Goal: Information Seeking & Learning: Learn about a topic

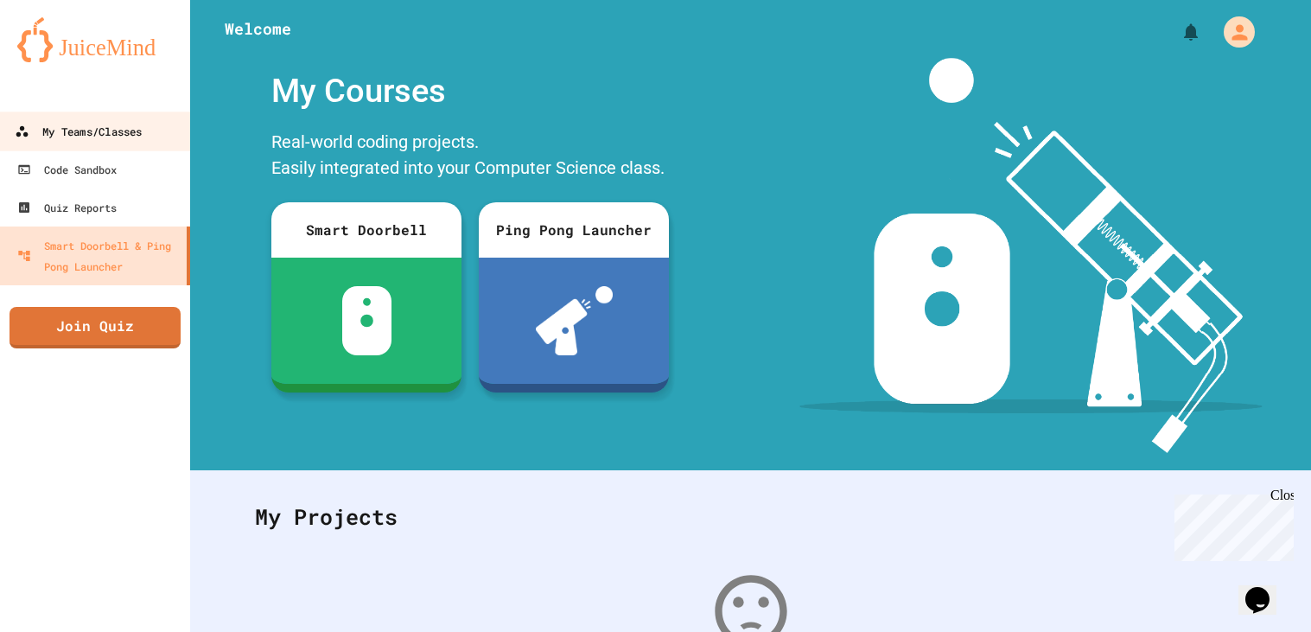
click at [160, 117] on link "My Teams/Classes" at bounding box center [95, 130] width 196 height 39
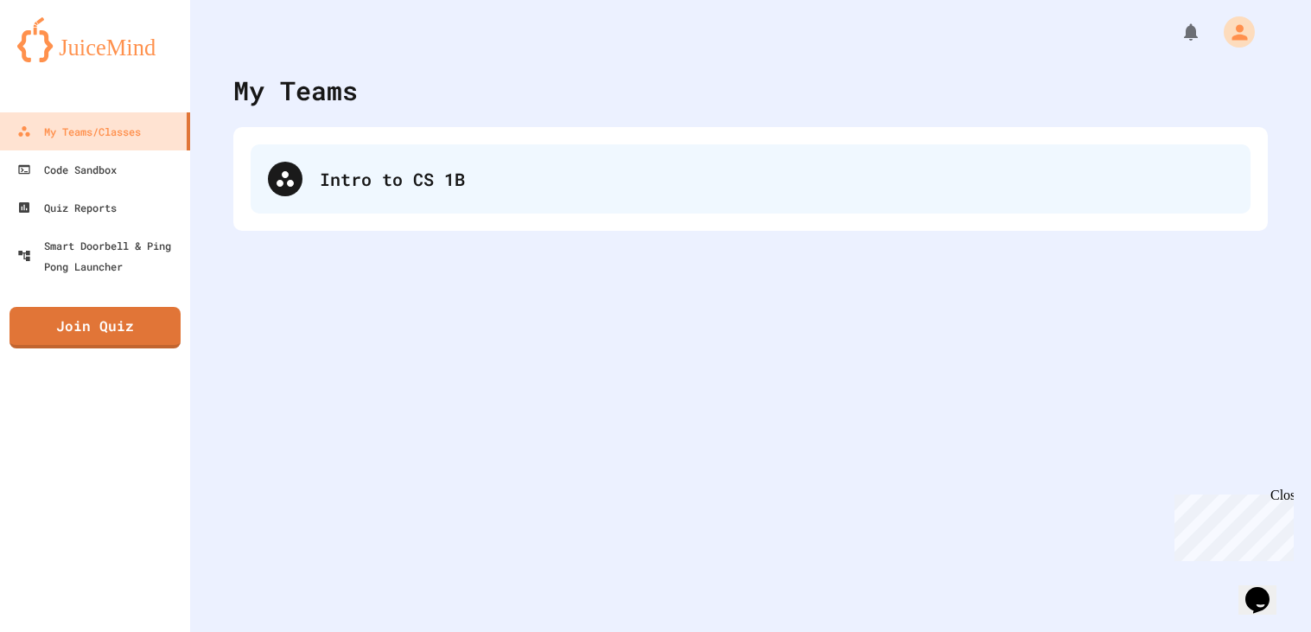
click at [354, 167] on div "Intro to CS 1B" at bounding box center [776, 179] width 913 height 26
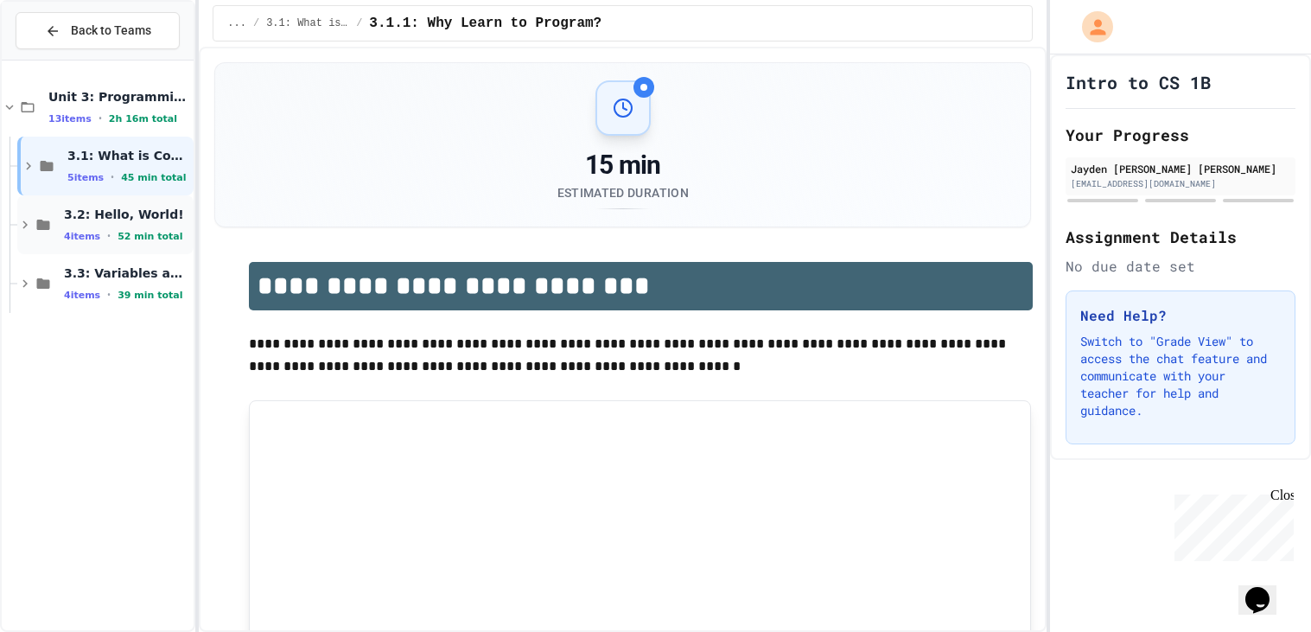
click at [156, 215] on span "3.2: Hello, World!" at bounding box center [127, 214] width 126 height 16
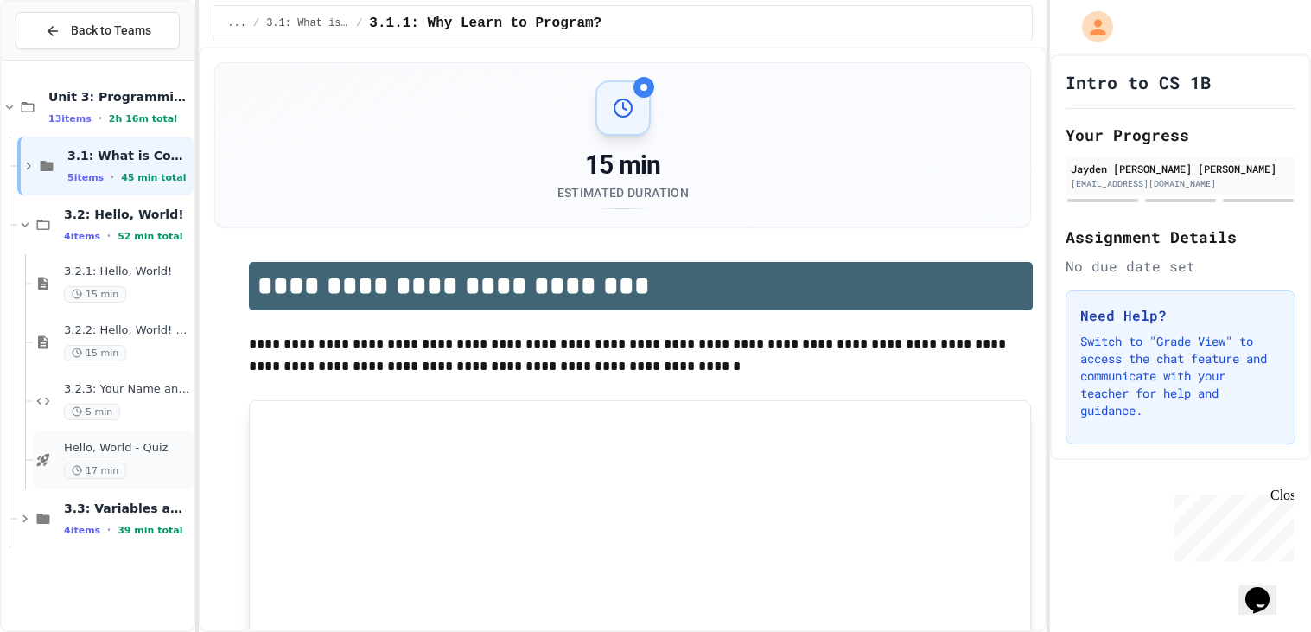
click at [145, 442] on span "Hello, World - Quiz" at bounding box center [127, 448] width 126 height 15
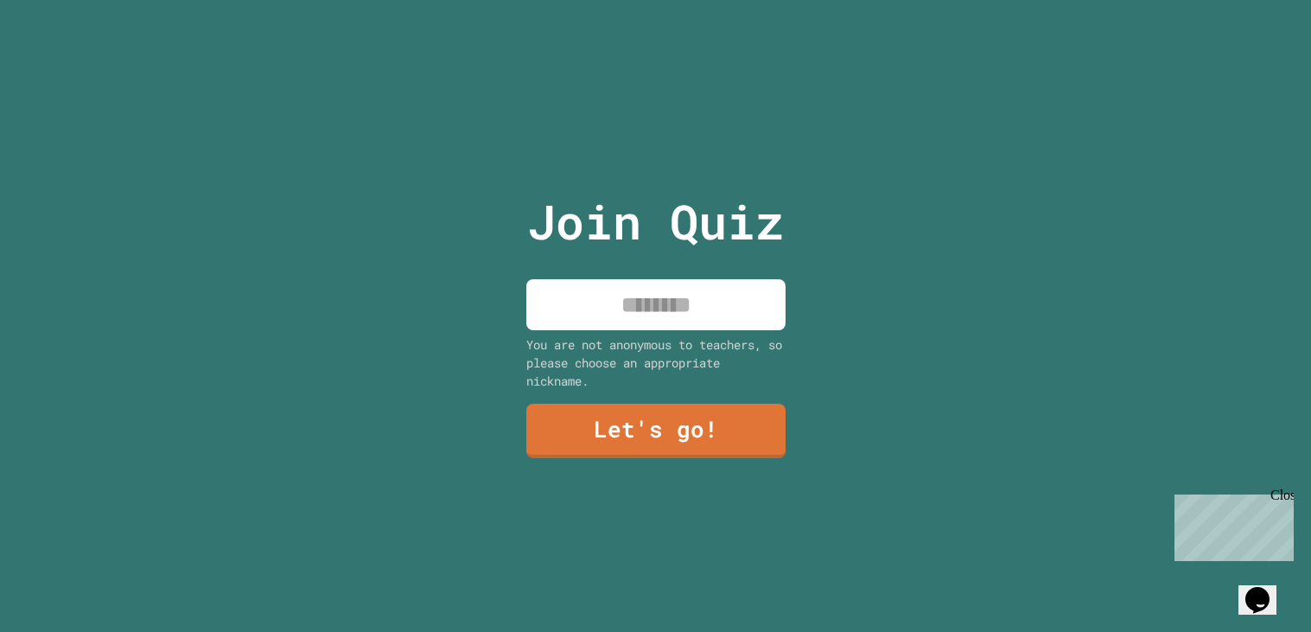
click at [606, 323] on input at bounding box center [655, 304] width 259 height 51
type input "**********"
click at [636, 393] on div "**********" at bounding box center [655, 316] width 291 height 632
click at [704, 485] on div "**********" at bounding box center [655, 316] width 291 height 632
click at [674, 454] on link "Let's go!" at bounding box center [655, 430] width 259 height 54
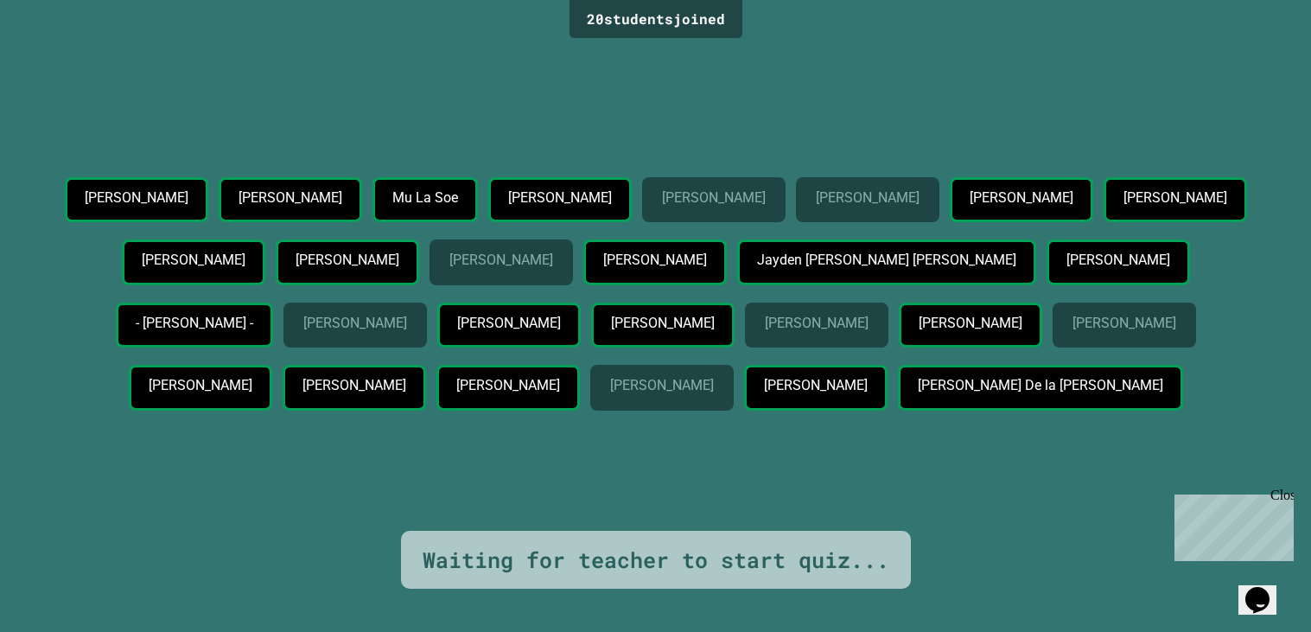
click at [737, 271] on div "Jayden [PERSON_NAME] [PERSON_NAME]" at bounding box center [886, 262] width 299 height 46
click at [757, 268] on p "Jayden [PERSON_NAME] [PERSON_NAME]" at bounding box center [885, 260] width 257 height 16
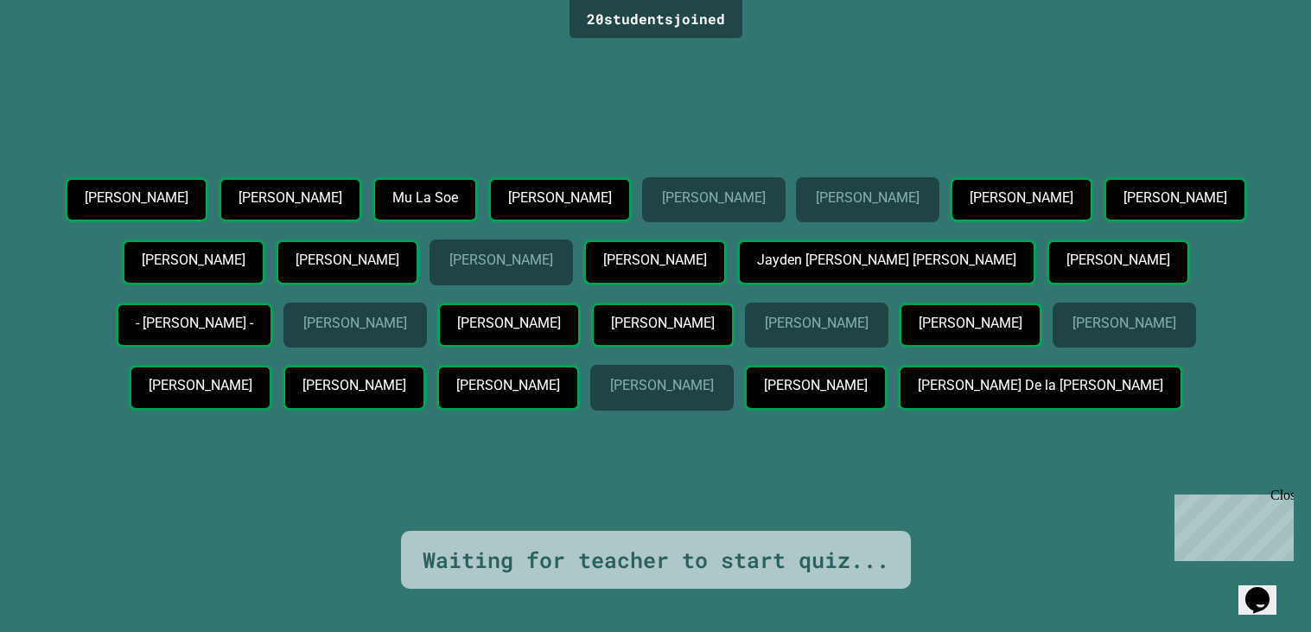
click at [580, 404] on div "[PERSON_NAME]" at bounding box center [507, 388] width 143 height 46
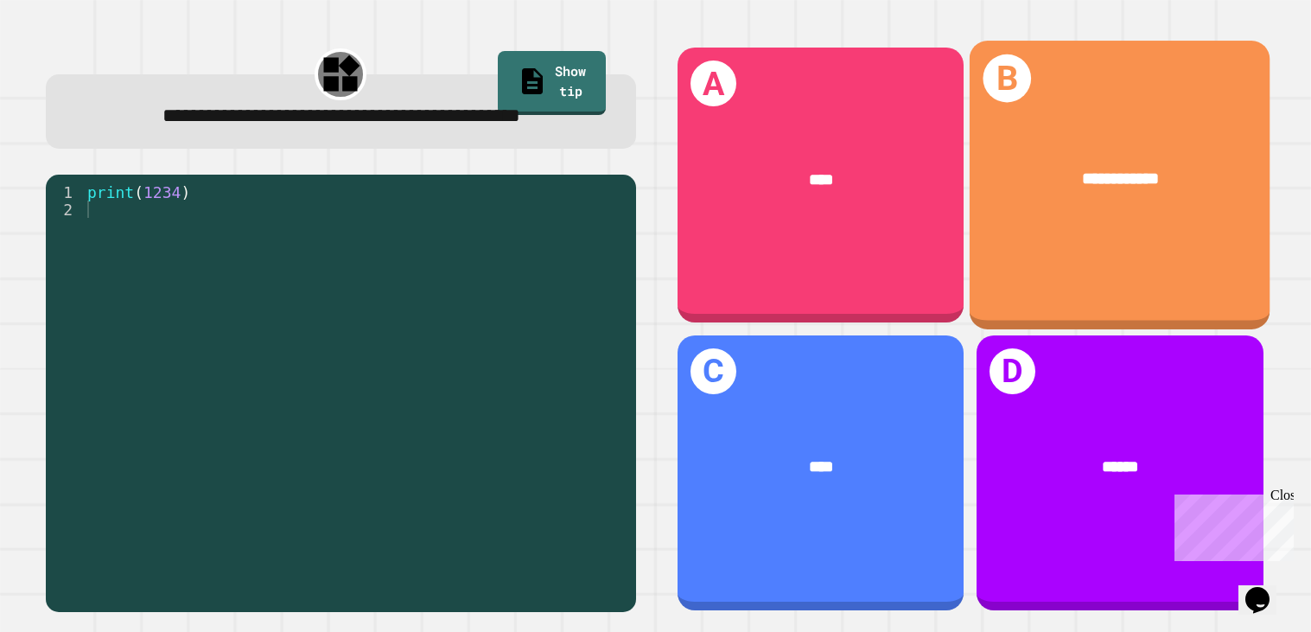
click at [1032, 194] on div "**********" at bounding box center [1119, 180] width 301 height 93
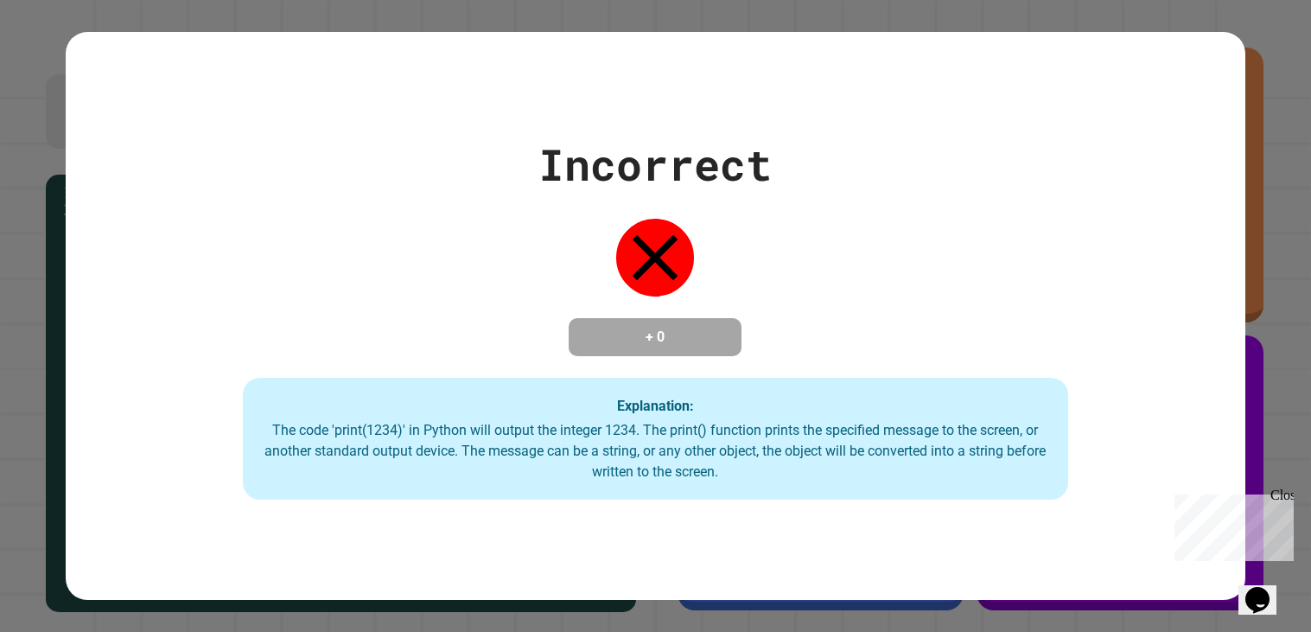
click at [686, 194] on div "Incorrect + 0 Explanation: The code 'print(1234)' in Python will output the int…" at bounding box center [655, 316] width 1179 height 368
click at [1283, 484] on div "Incorrect + 0 Explanation: The code 'print(1234)' in Python will output the int…" at bounding box center [655, 316] width 1311 height 632
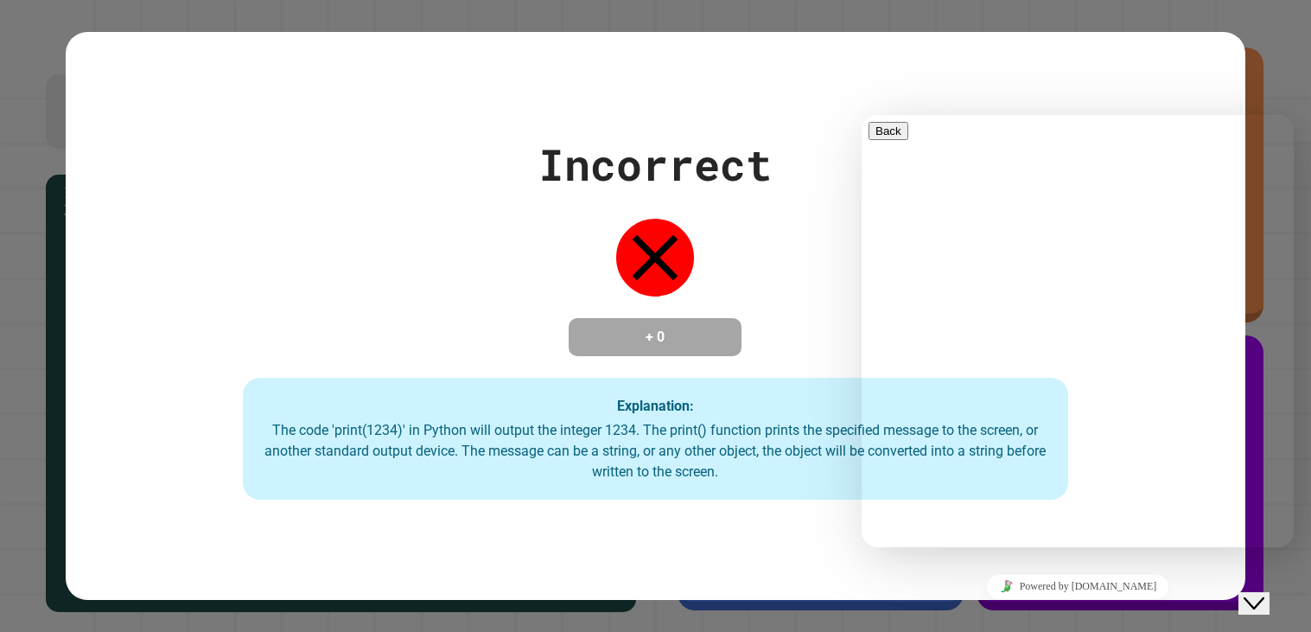
click at [785, 451] on div "The code 'print(1234)' in Python will output the integer 1234. The print() func…" at bounding box center [655, 451] width 791 height 62
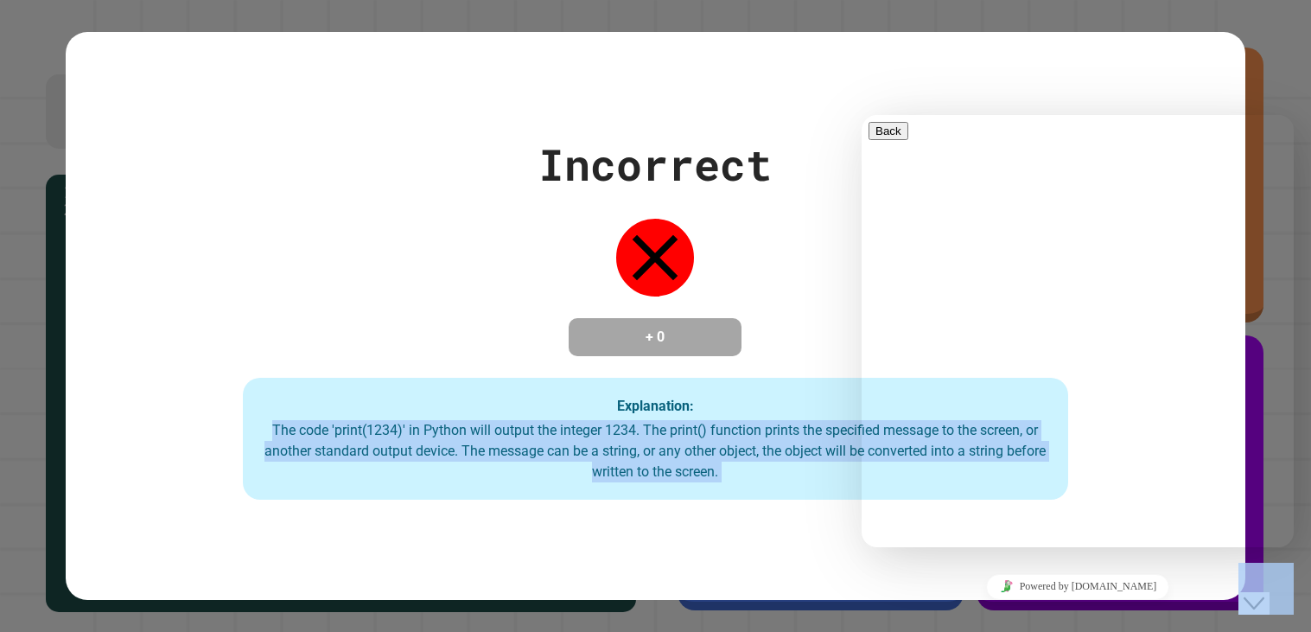
click at [785, 451] on div "The code 'print(1234)' in Python will output the integer 1234. The print() func…" at bounding box center [655, 451] width 791 height 62
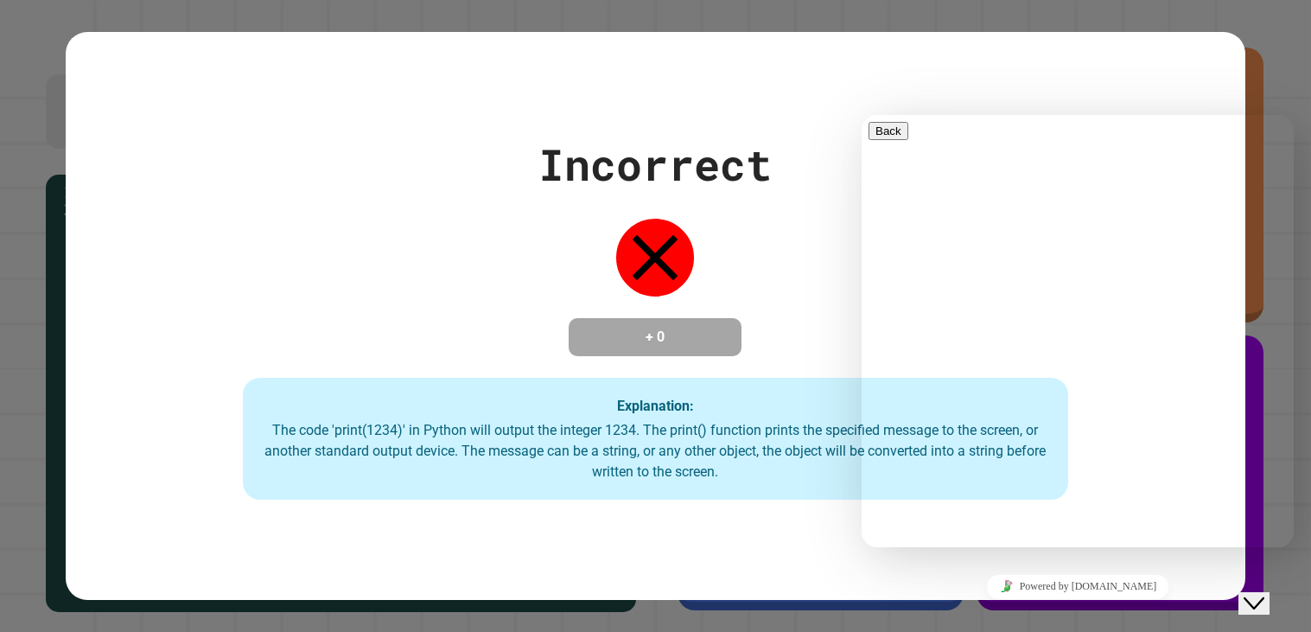
click at [785, 451] on div "The code 'print(1234)' in Python will output the integer 1234. The print() func…" at bounding box center [655, 451] width 791 height 62
click at [1261, 593] on icon "Close Chat This icon closes the chat window." at bounding box center [1253, 603] width 21 height 21
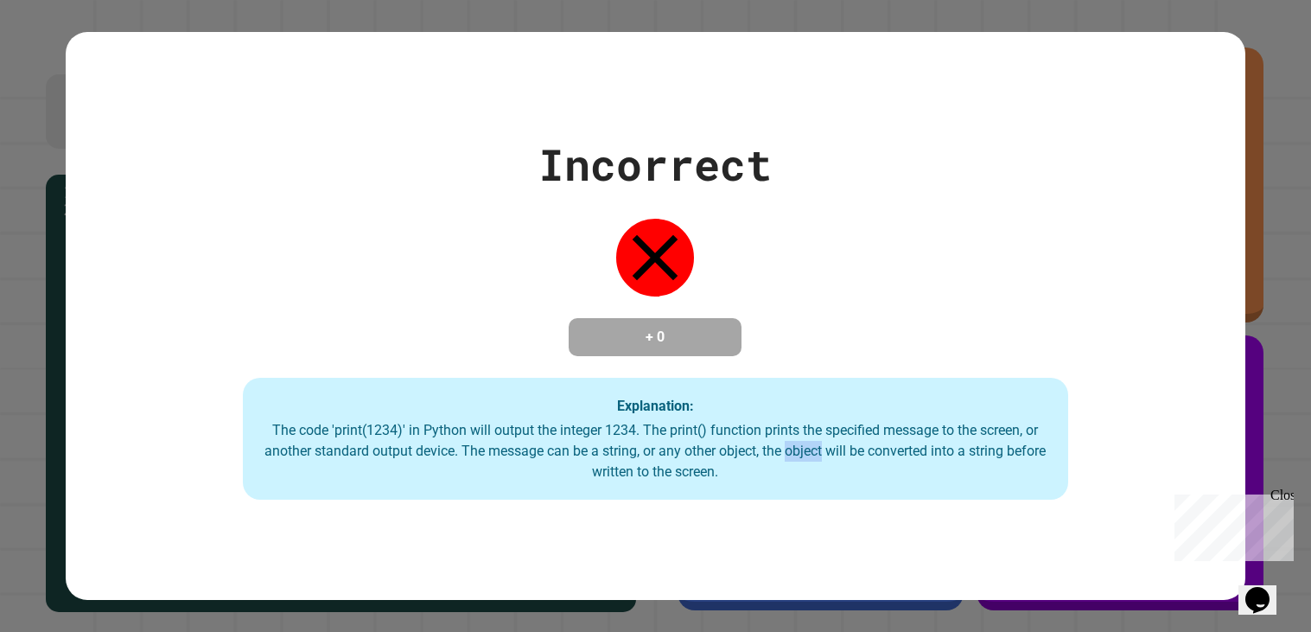
click at [682, 372] on div "Incorrect + 0 Explanation: The code 'print(1234)' in Python will output the int…" at bounding box center [655, 316] width 1179 height 368
click at [600, 257] on div "Incorrect + 0 Explanation: The code 'print(1234)' in Python will output the int…" at bounding box center [655, 316] width 1179 height 368
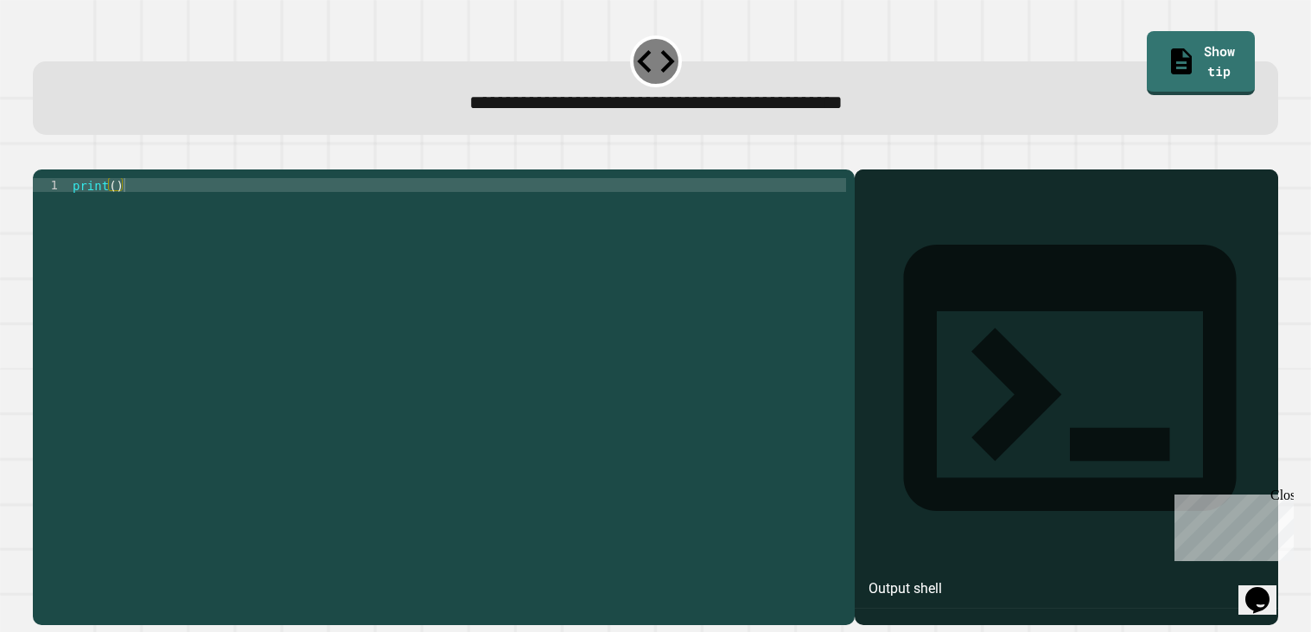
click at [515, 226] on div "print ( )" at bounding box center [457, 392] width 777 height 429
type textarea "**********"
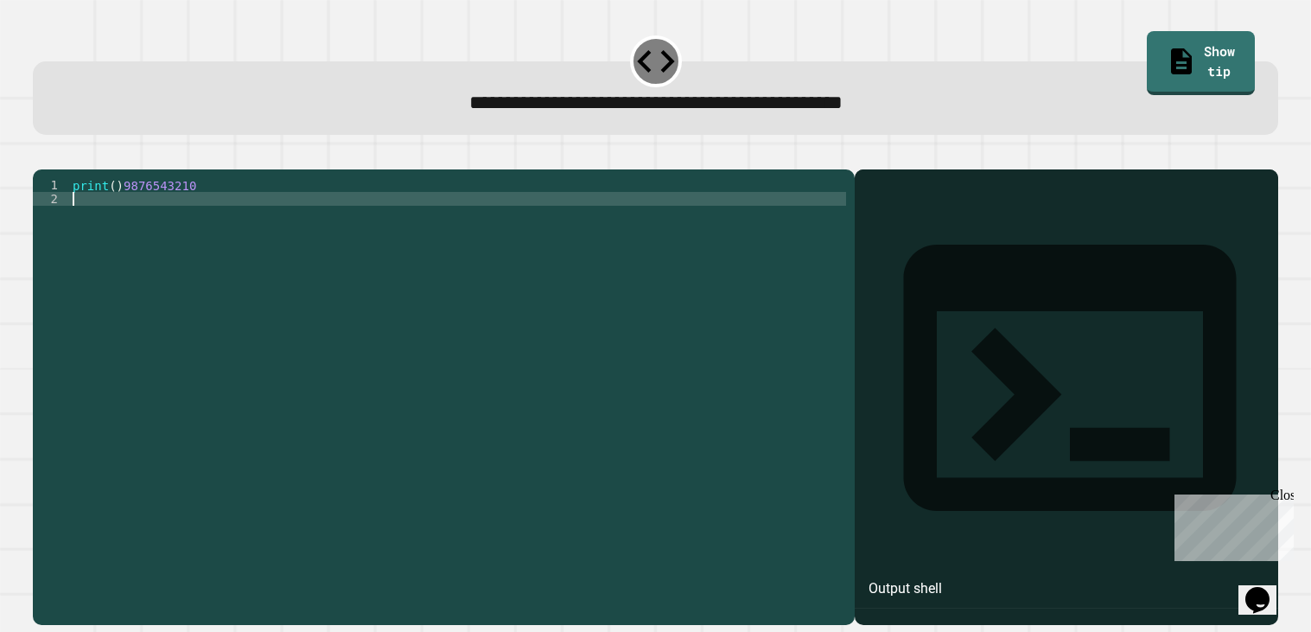
scroll to position [0, 0]
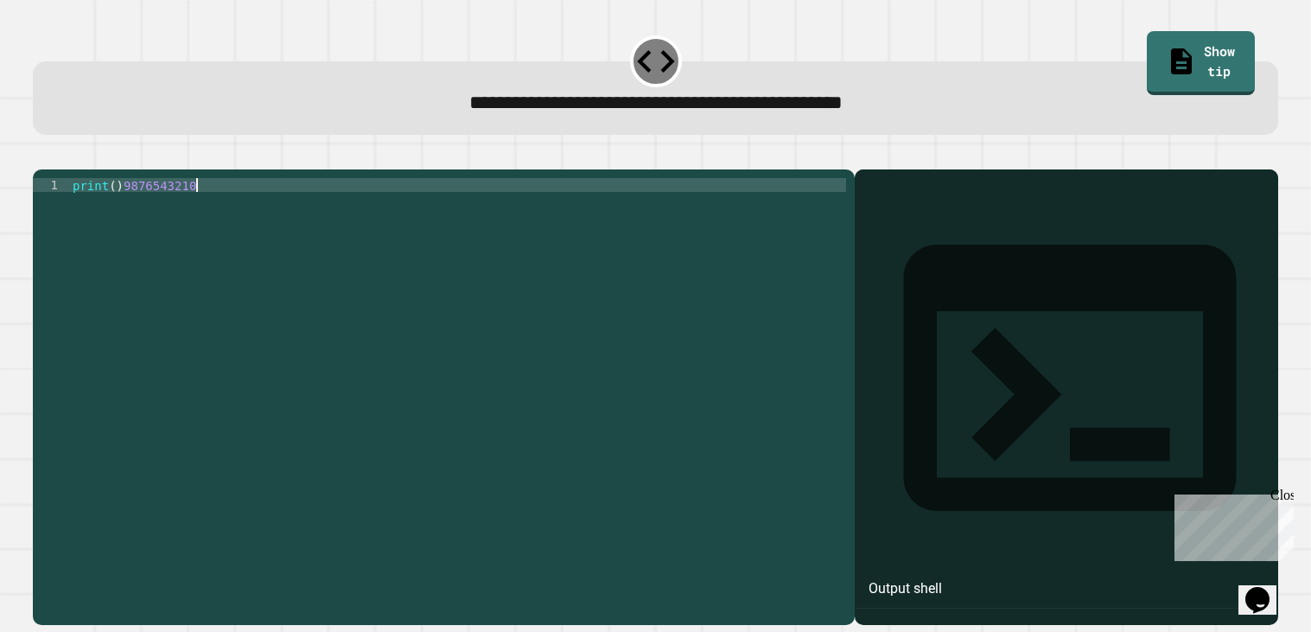
click at [942, 578] on div "Output shell" at bounding box center [904, 588] width 73 height 21
click at [307, 213] on div "print ( ) 9876543210" at bounding box center [457, 392] width 777 height 429
click at [304, 213] on div "print ( ) 9876543210" at bounding box center [457, 392] width 777 height 429
click at [41, 155] on button "button" at bounding box center [41, 155] width 0 height 0
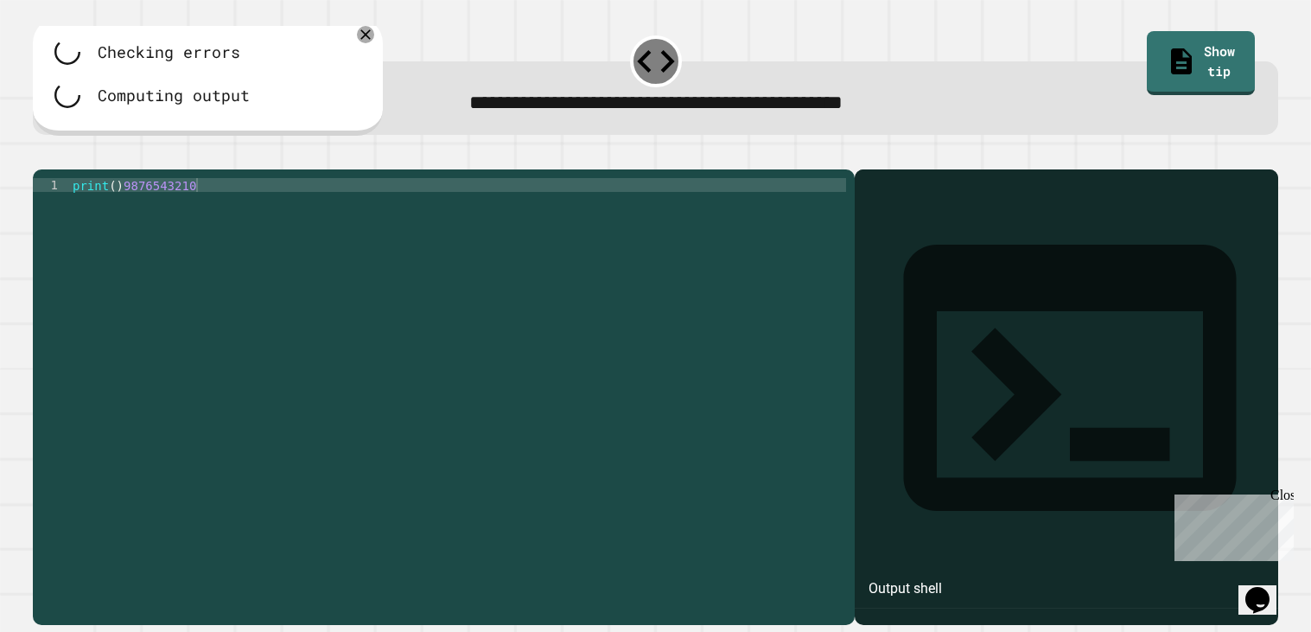
click at [59, 155] on icon "button" at bounding box center [59, 155] width 0 height 0
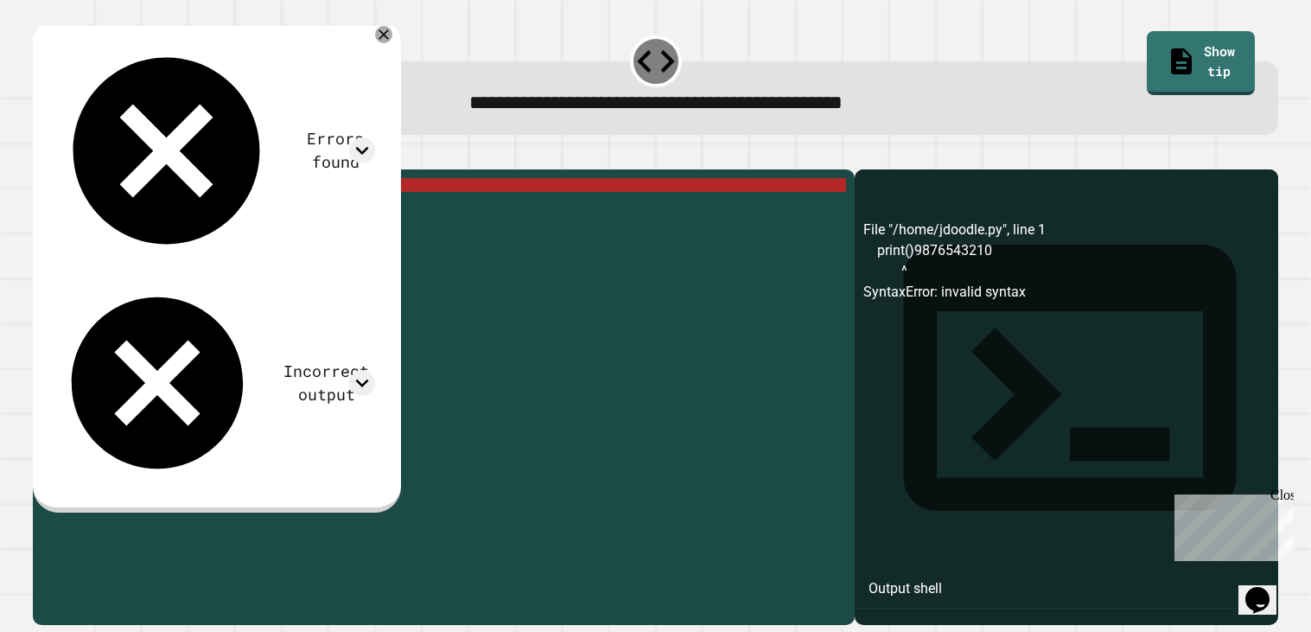
click at [207, 208] on div "print ( ) 9876543210" at bounding box center [457, 392] width 777 height 429
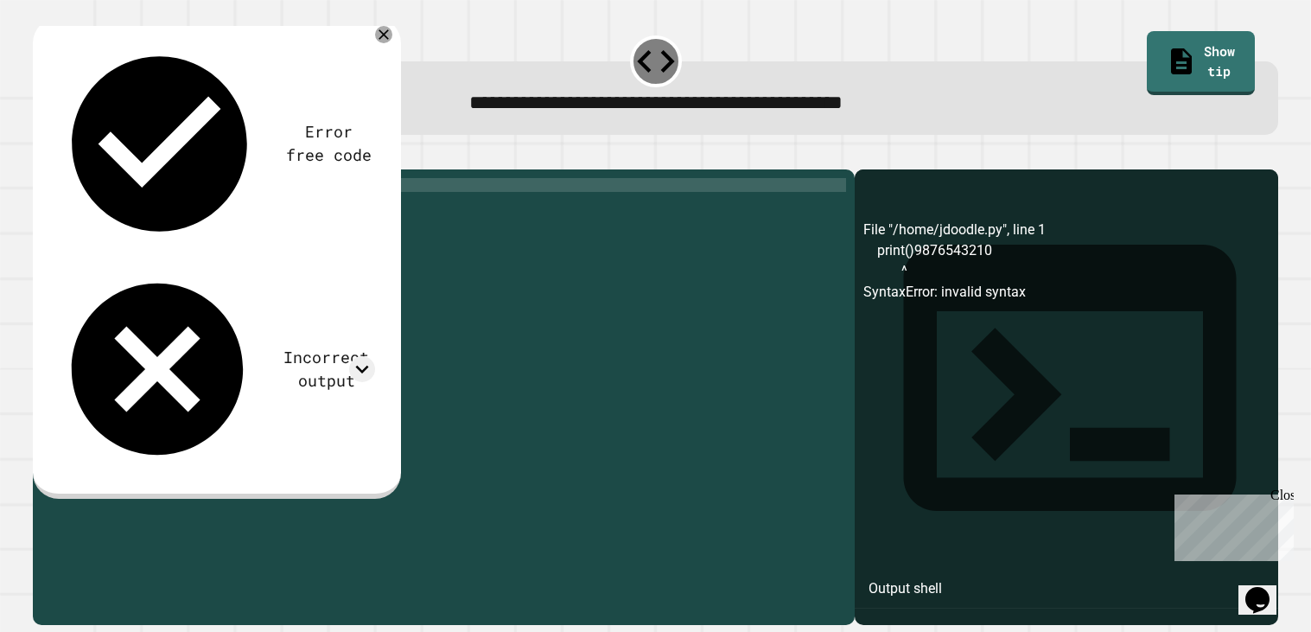
scroll to position [0, 3]
drag, startPoint x: 575, startPoint y: 102, endPoint x: 704, endPoint y: 105, distance: 128.8
click at [704, 105] on span "**********" at bounding box center [655, 102] width 373 height 20
click at [111, 205] on div "print ( )" at bounding box center [457, 392] width 777 height 429
click at [117, 209] on div "print ( )" at bounding box center [457, 392] width 777 height 429
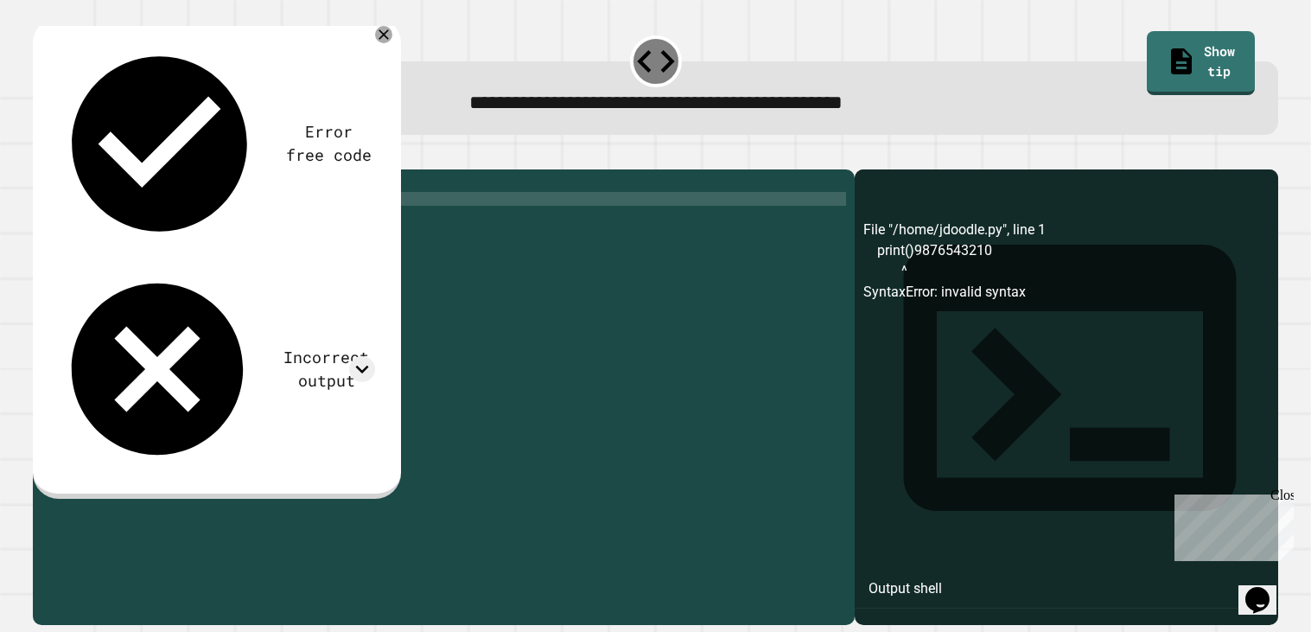
scroll to position [0, 0]
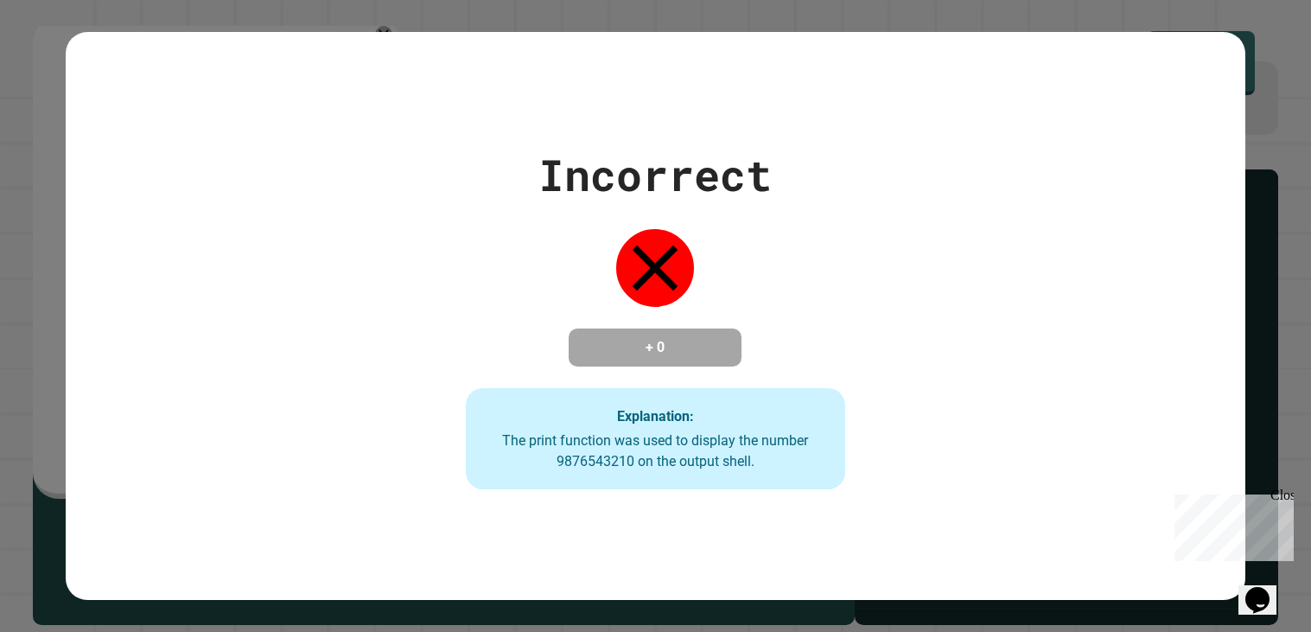
type textarea "**********"
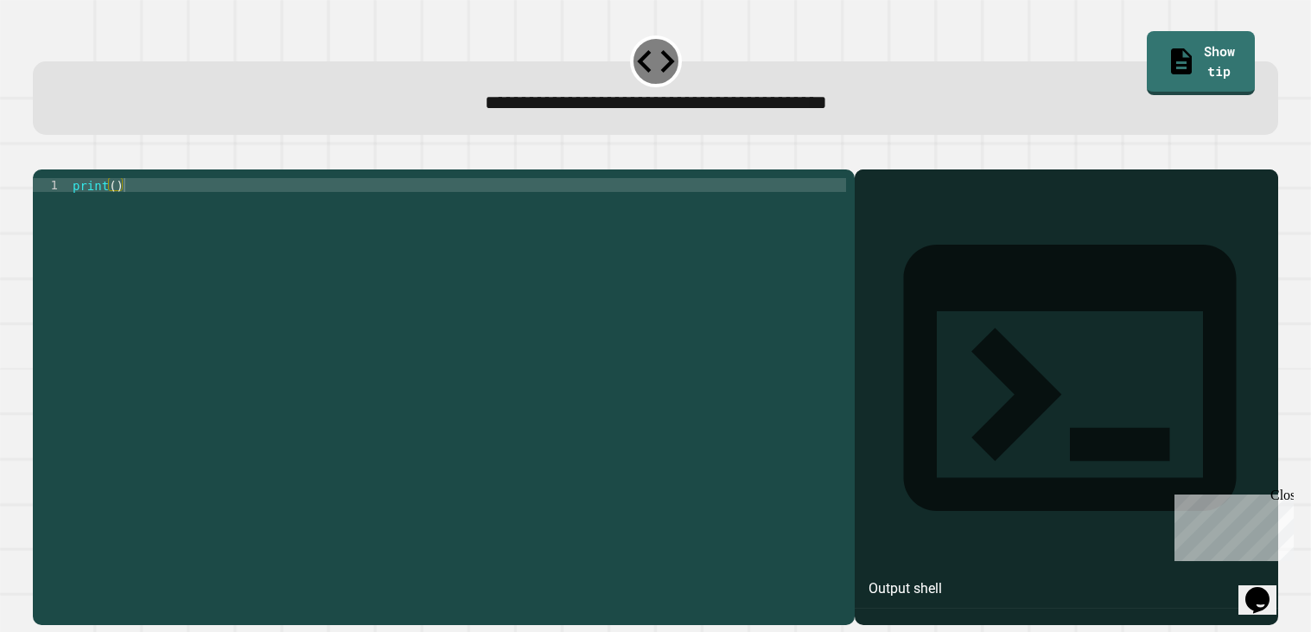
click at [116, 206] on div "print ( )" at bounding box center [458, 392] width 778 height 429
type textarea "**********"
click at [41, 155] on icon "button" at bounding box center [41, 155] width 0 height 0
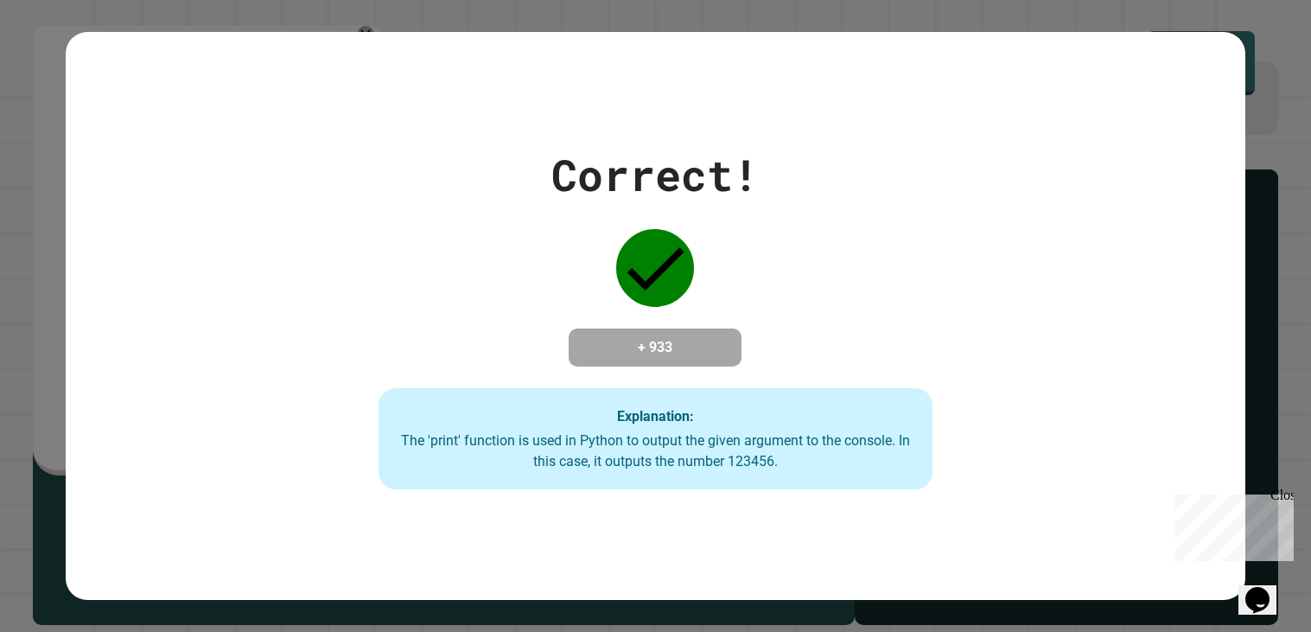
click at [700, 337] on h4 "+ 933" at bounding box center [655, 347] width 138 height 21
click at [664, 418] on strong "Explanation:" at bounding box center [655, 415] width 77 height 16
click at [766, 462] on div "The 'print' function is used in Python to output the given argument to the cons…" at bounding box center [655, 450] width 519 height 41
click at [1293, 492] on div "Correct! + 933 Explanation: The 'print' function is used in Python to output th…" at bounding box center [655, 316] width 1311 height 632
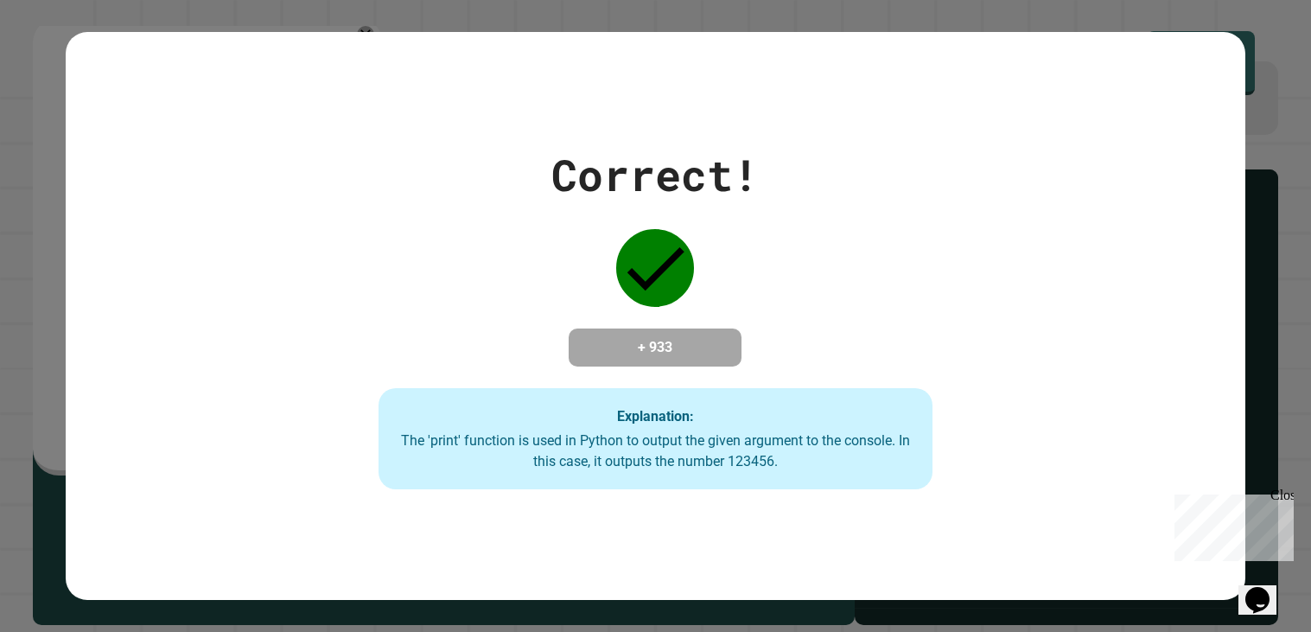
click at [1285, 492] on div "Close" at bounding box center [1281, 498] width 22 height 22
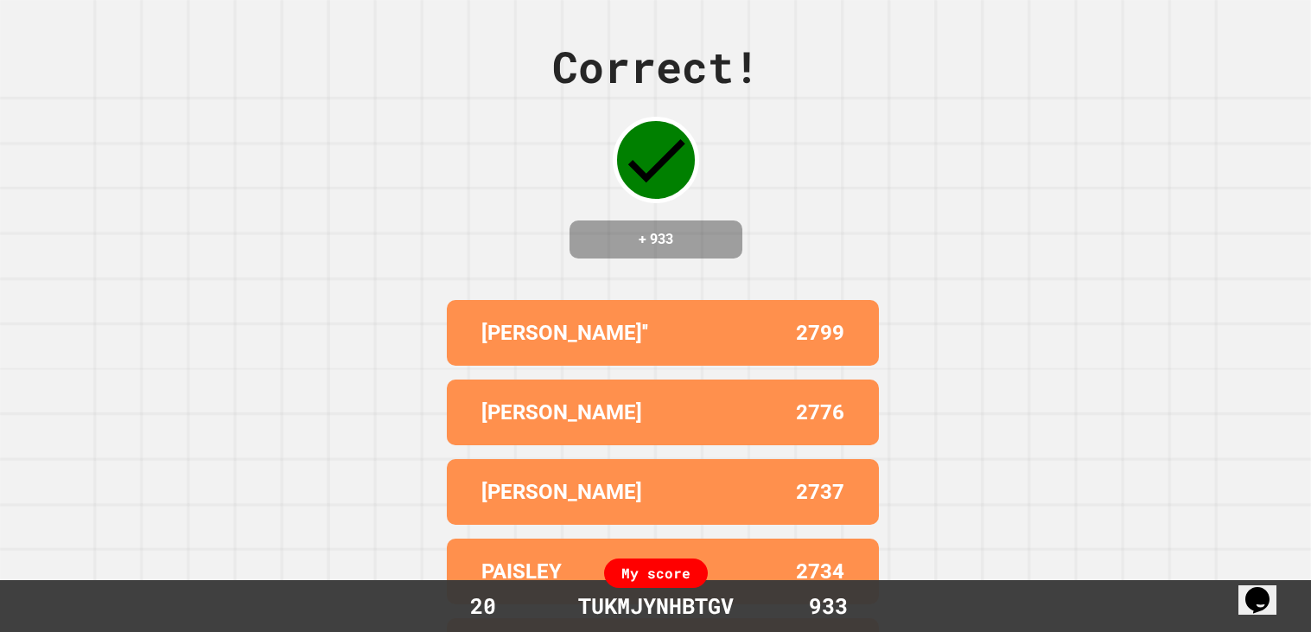
click at [706, 348] on div "2799" at bounding box center [753, 332] width 181 height 31
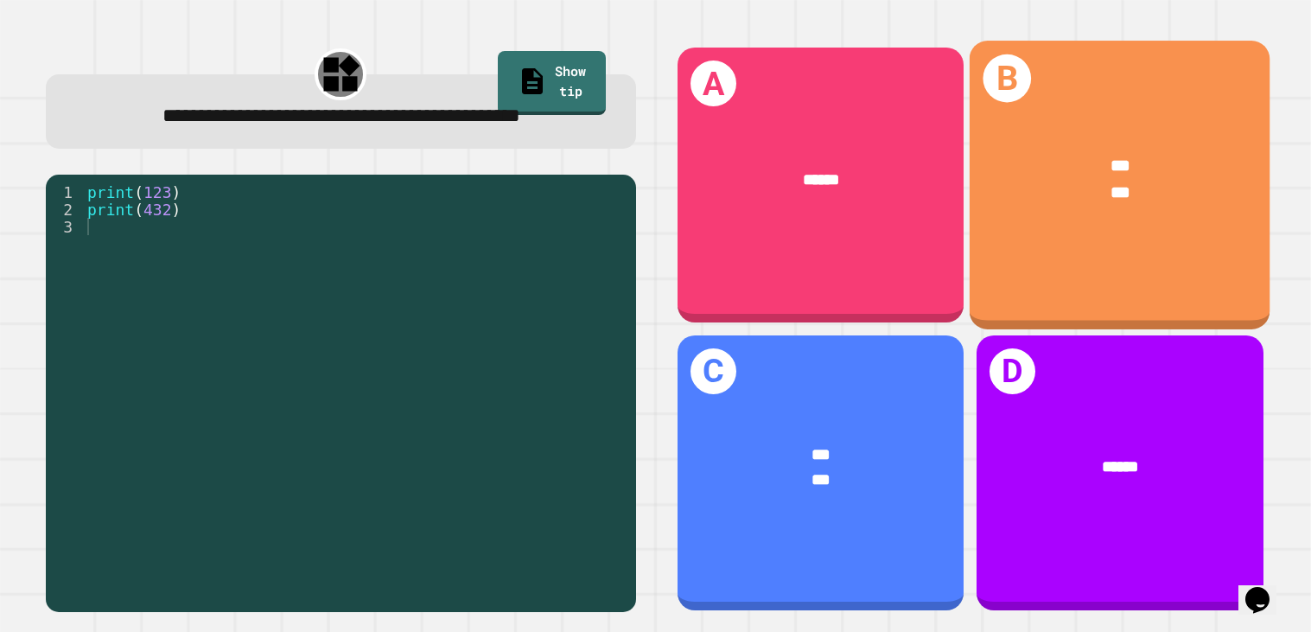
click at [1033, 197] on div "***" at bounding box center [1120, 194] width 233 height 26
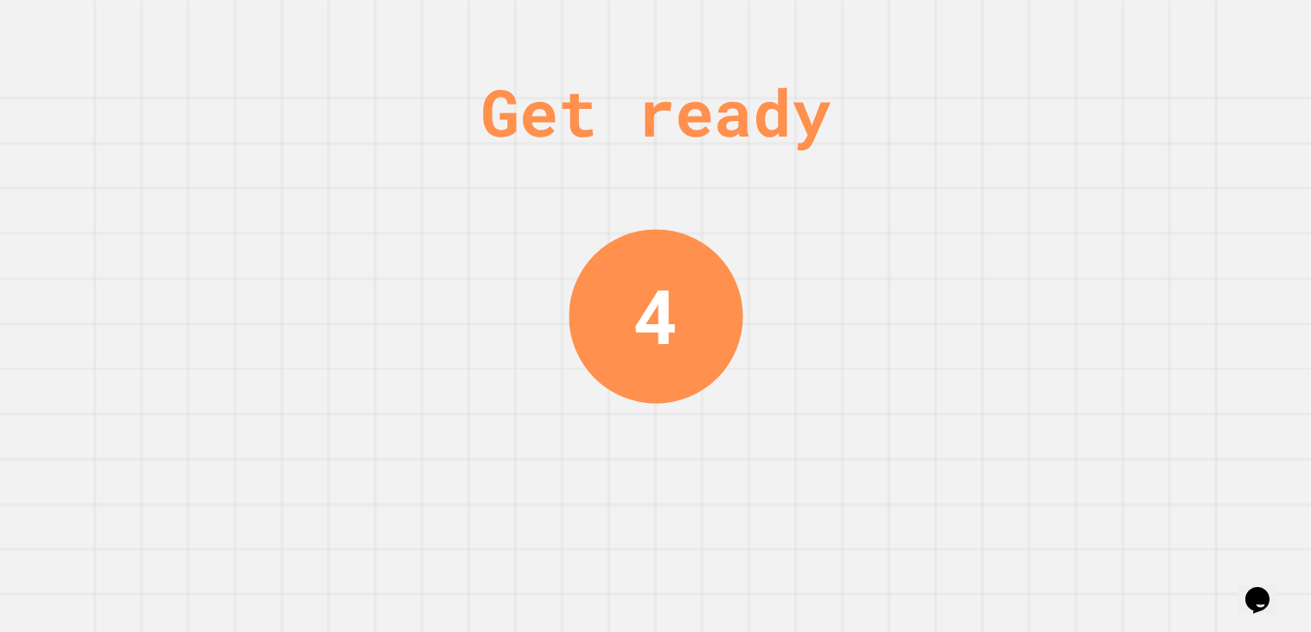
click at [1033, 197] on div "Get ready 4" at bounding box center [655, 316] width 1311 height 632
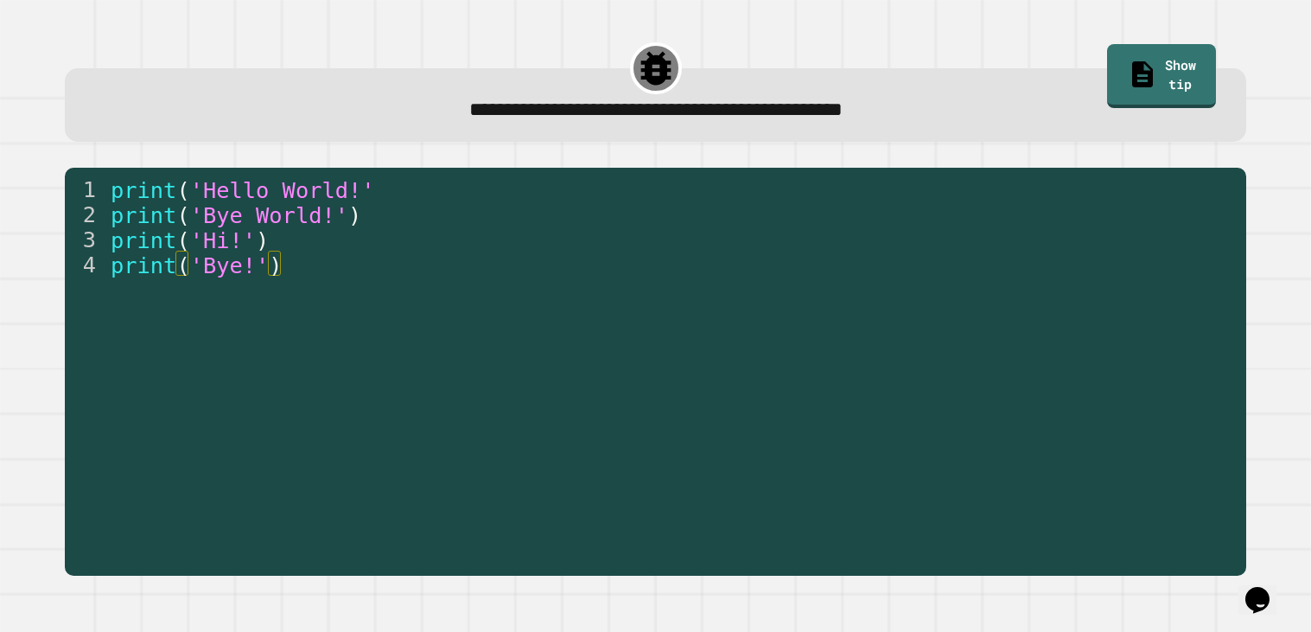
click at [665, 345] on div "print ( 'Hello World!' print ( 'Bye World!' ) print ( 'Hi!' ) print ( 'Bye!' )" at bounding box center [671, 389] width 1129 height 426
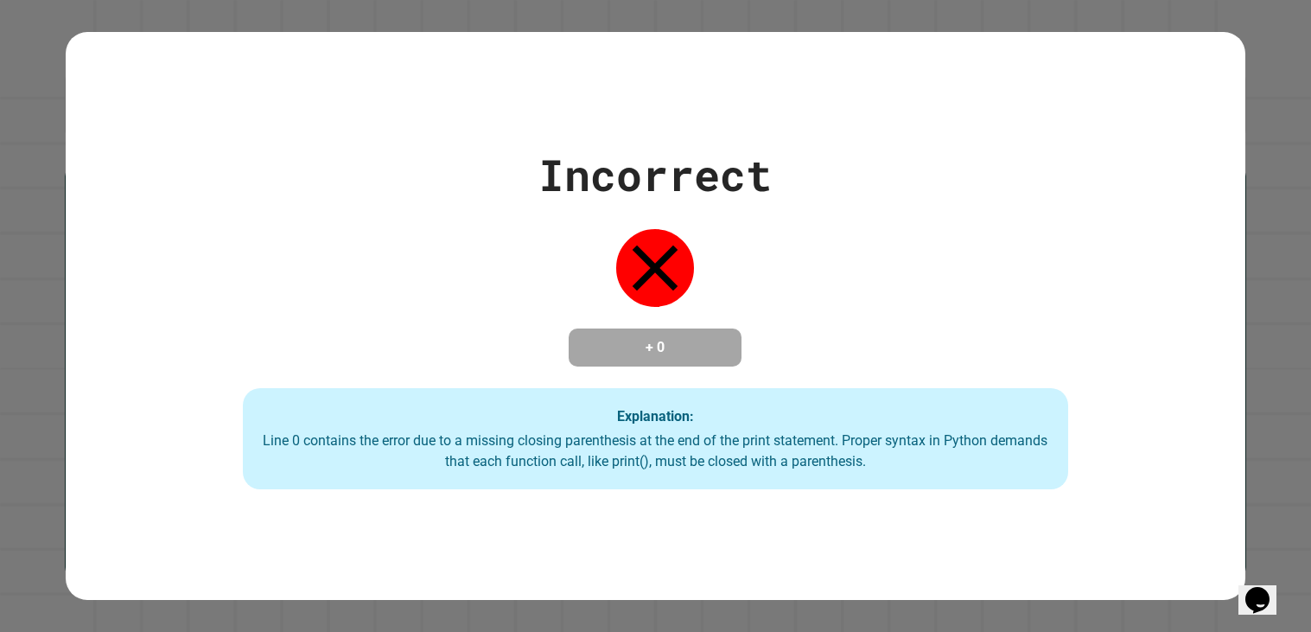
click at [710, 471] on div "Line 0 contains the error due to a missing closing parenthesis at the end of th…" at bounding box center [655, 450] width 791 height 41
click at [731, 431] on div "Explanation: Line 0 contains the error due to a missing closing parenthesis at …" at bounding box center [656, 439] width 826 height 102
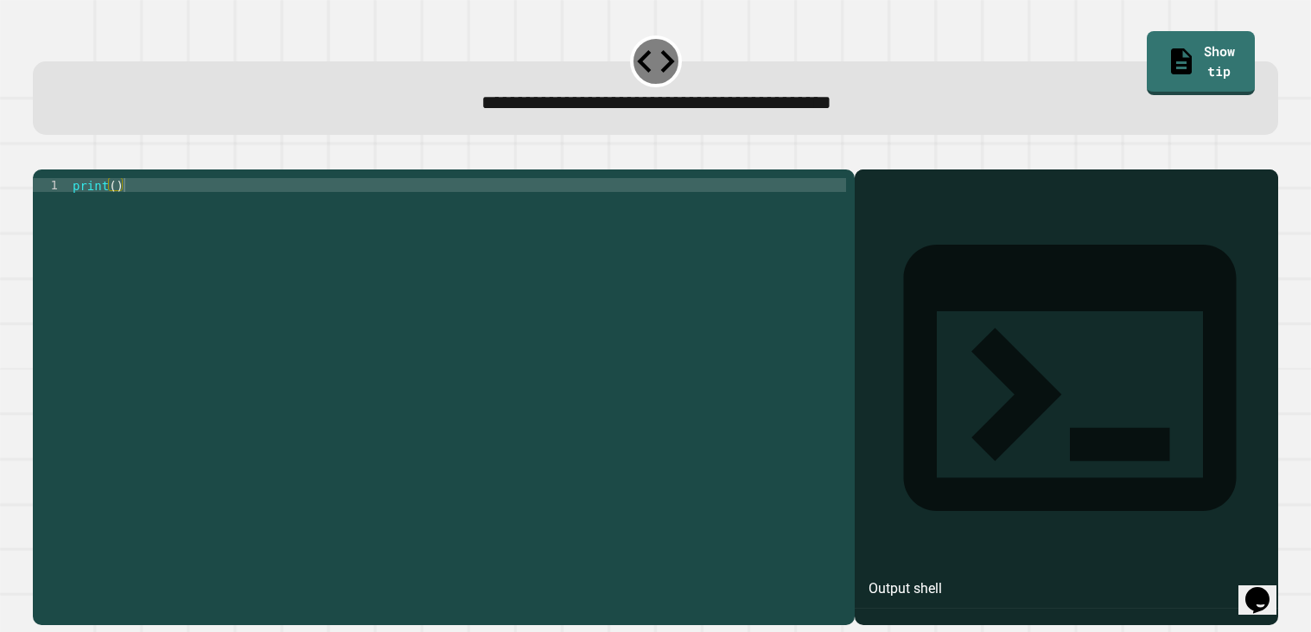
click at [118, 208] on div "print ( )" at bounding box center [458, 392] width 778 height 429
type textarea "**********"
click at [41, 155] on button "button" at bounding box center [41, 155] width 0 height 0
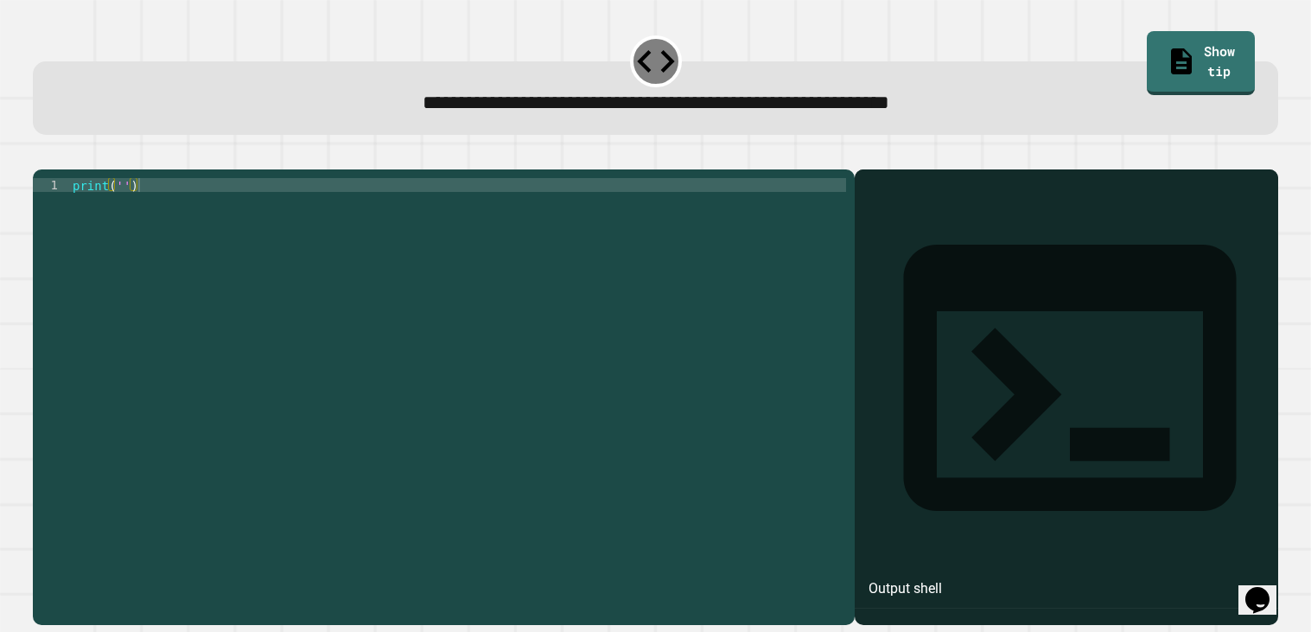
click at [587, 438] on div "print ( '' )" at bounding box center [458, 392] width 778 height 429
click at [129, 211] on div "print ( '' )" at bounding box center [458, 392] width 778 height 429
type textarea "**********"
click at [41, 155] on icon "button" at bounding box center [41, 155] width 0 height 0
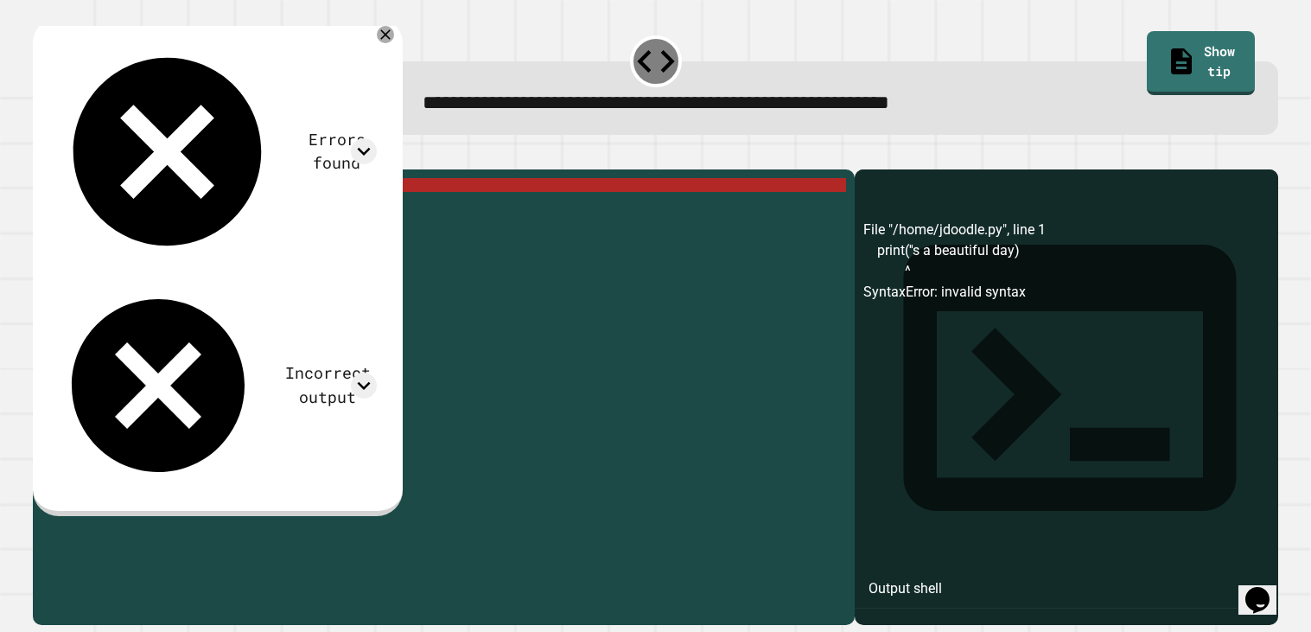
click at [357, 228] on div "print ( '' s a beautiful day )" at bounding box center [457, 392] width 777 height 429
click at [603, 222] on div "print ( '' s a beautiful day )" at bounding box center [457, 392] width 777 height 429
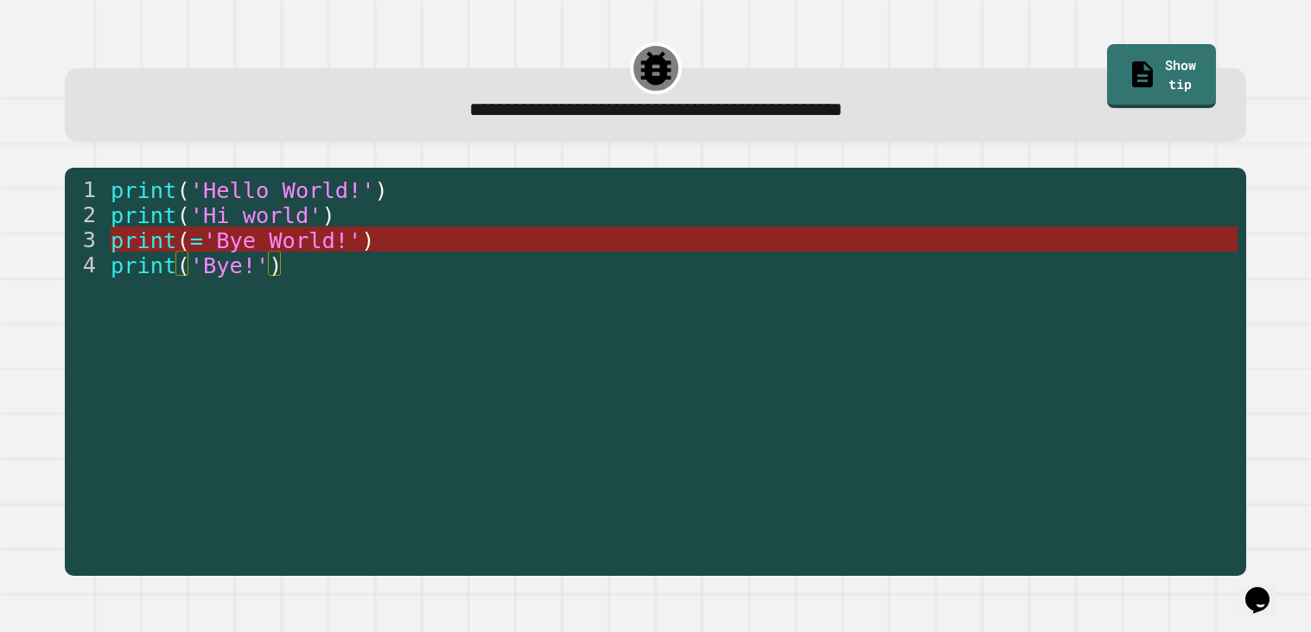
click at [314, 241] on span "'Bye World!'" at bounding box center [282, 240] width 158 height 26
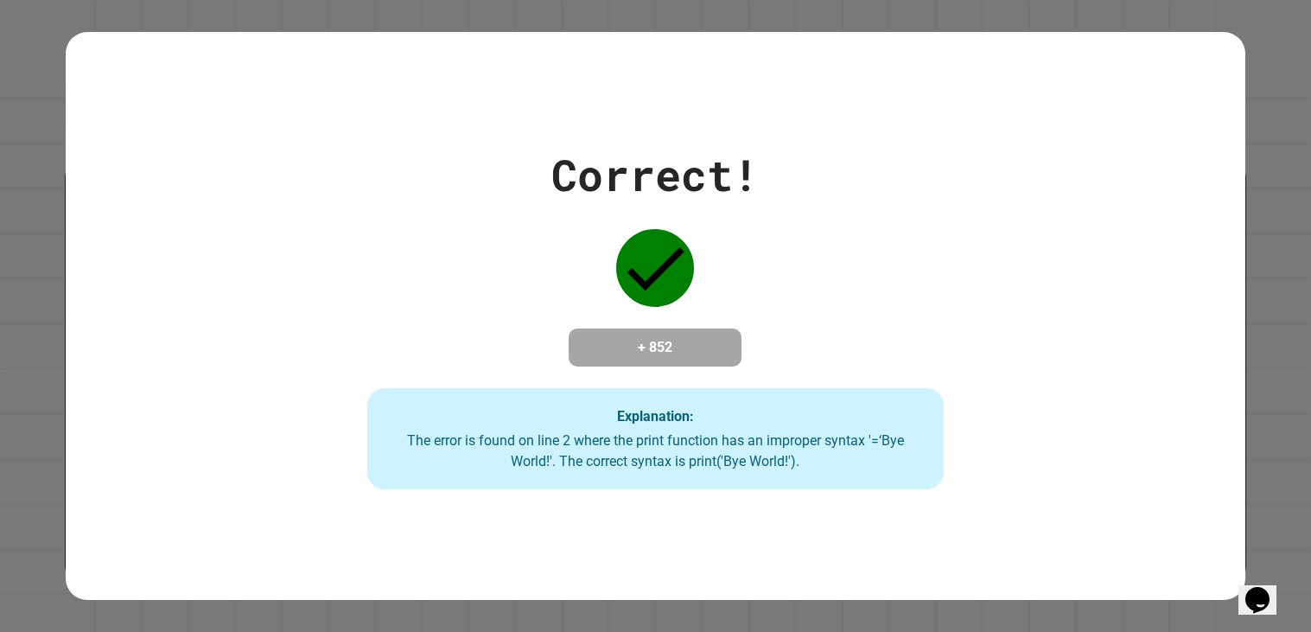
click at [683, 338] on h4 "+ 852" at bounding box center [655, 347] width 138 height 21
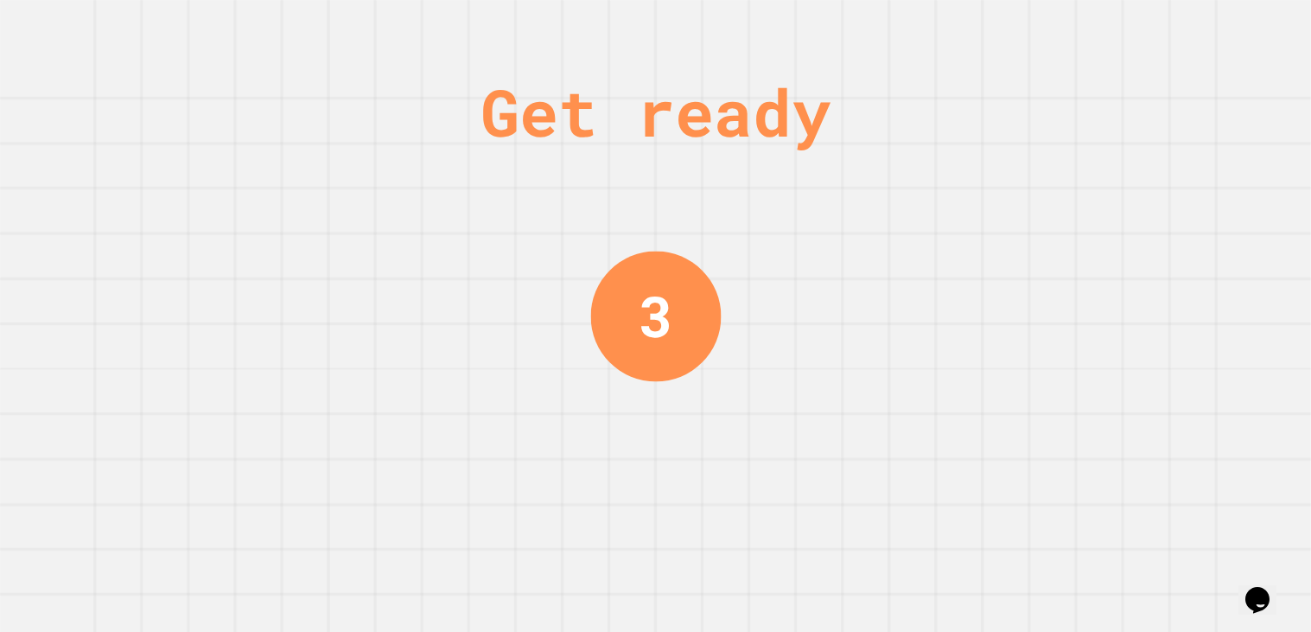
click at [718, 420] on div "Get ready 3" at bounding box center [656, 316] width 130 height 632
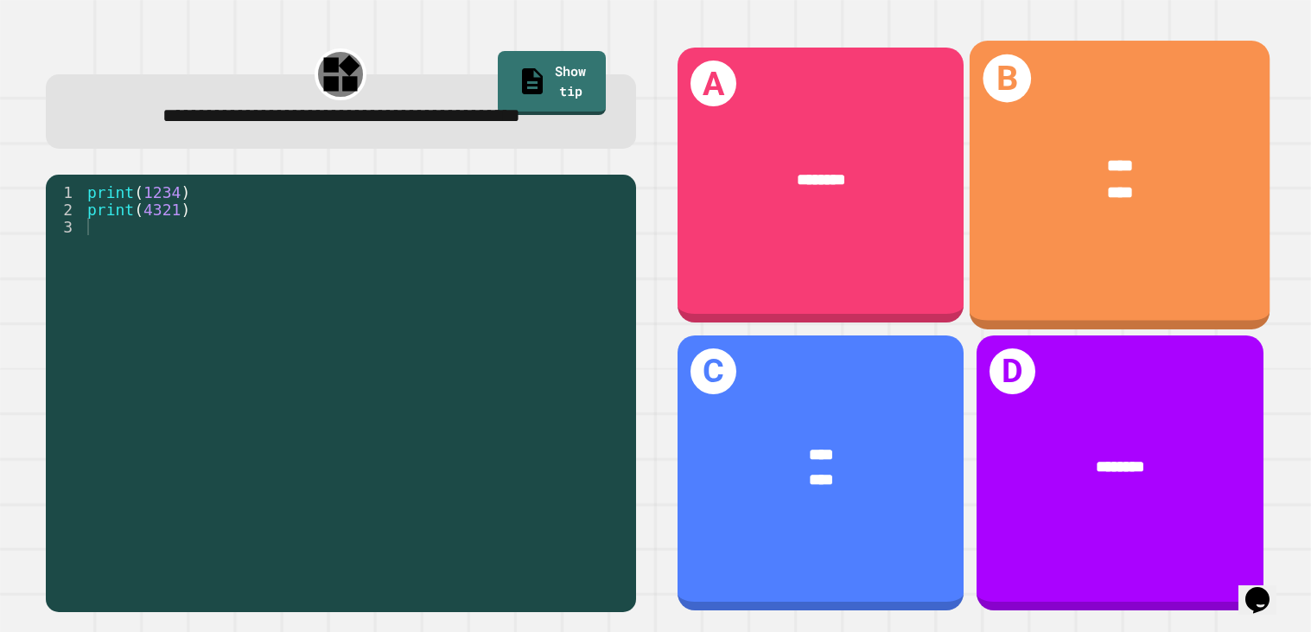
click at [1064, 204] on div "****" at bounding box center [1120, 194] width 233 height 26
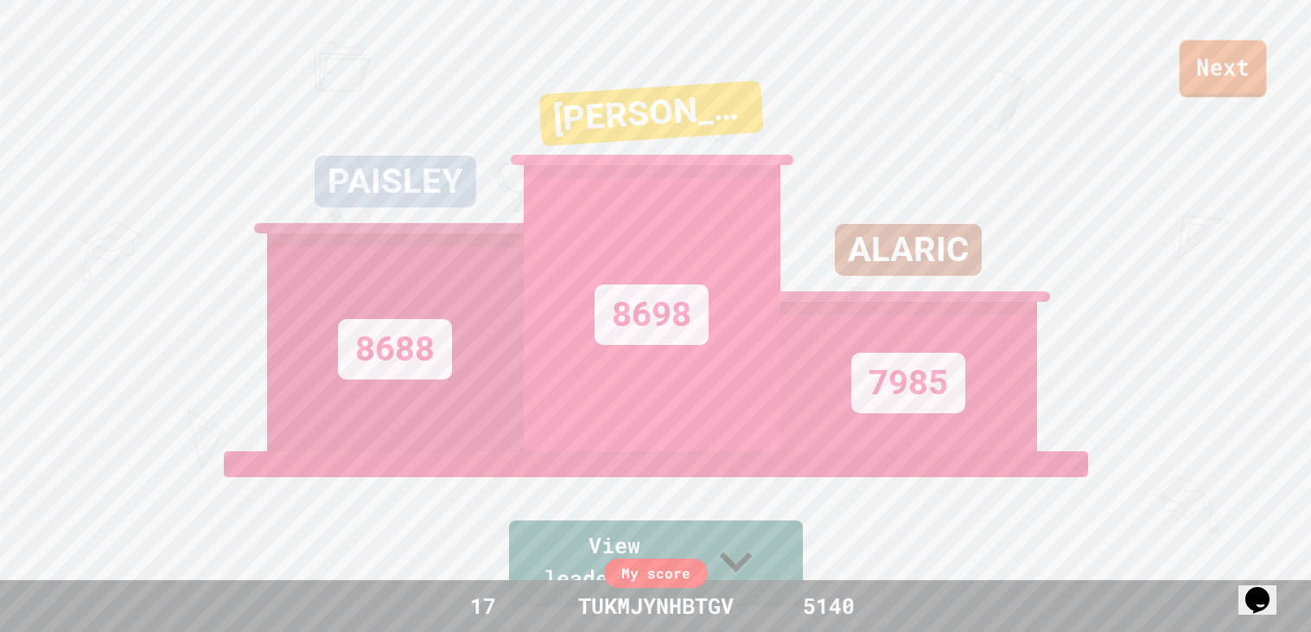
click at [1242, 54] on link "Next" at bounding box center [1222, 68] width 87 height 57
